Goal: Contribute content

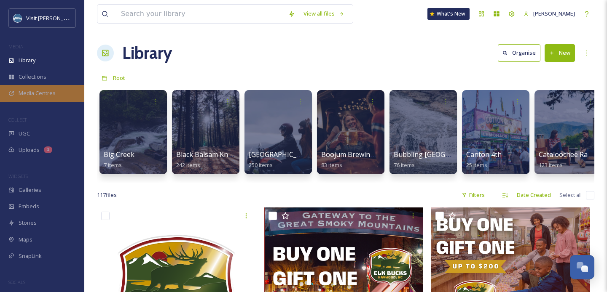
click at [35, 97] on div "Media Centres" at bounding box center [42, 93] width 84 height 16
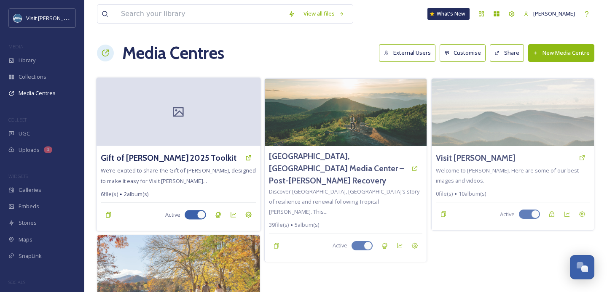
click at [216, 156] on div "Gift of [PERSON_NAME] 2025 Toolkit" at bounding box center [178, 157] width 155 height 15
click at [183, 110] on icon at bounding box center [178, 112] width 11 height 10
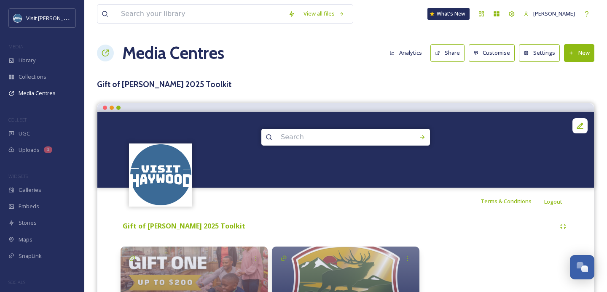
scroll to position [73, 0]
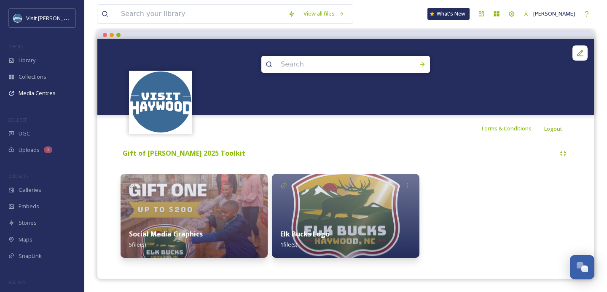
click at [236, 217] on img at bounding box center [194, 216] width 147 height 84
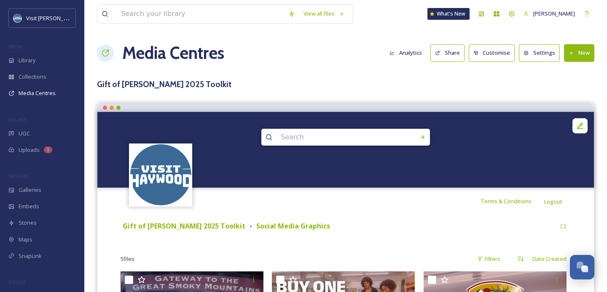
click at [576, 50] on button "New" at bounding box center [579, 52] width 30 height 17
click at [567, 75] on span "Add Files" at bounding box center [573, 73] width 23 height 8
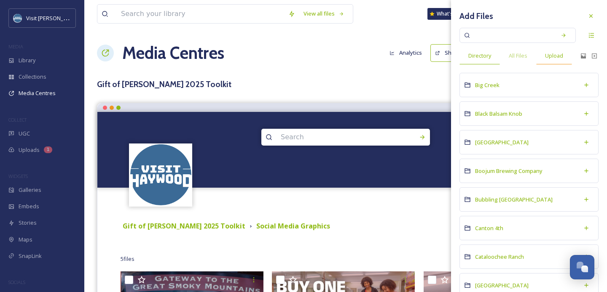
click at [550, 62] on div "Upload" at bounding box center [554, 55] width 36 height 17
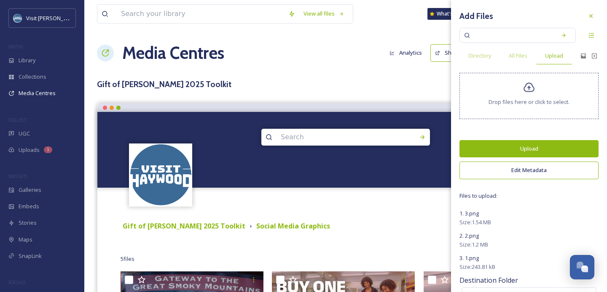
click at [517, 149] on button "Upload" at bounding box center [528, 148] width 139 height 17
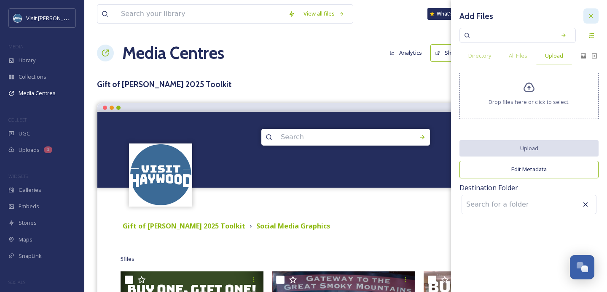
click at [592, 18] on icon at bounding box center [590, 16] width 7 height 7
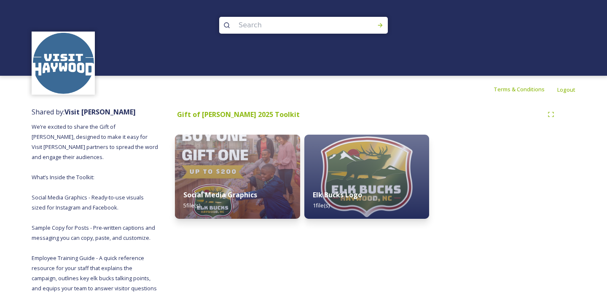
scroll to position [17, 0]
